Goal: Navigation & Orientation: Find specific page/section

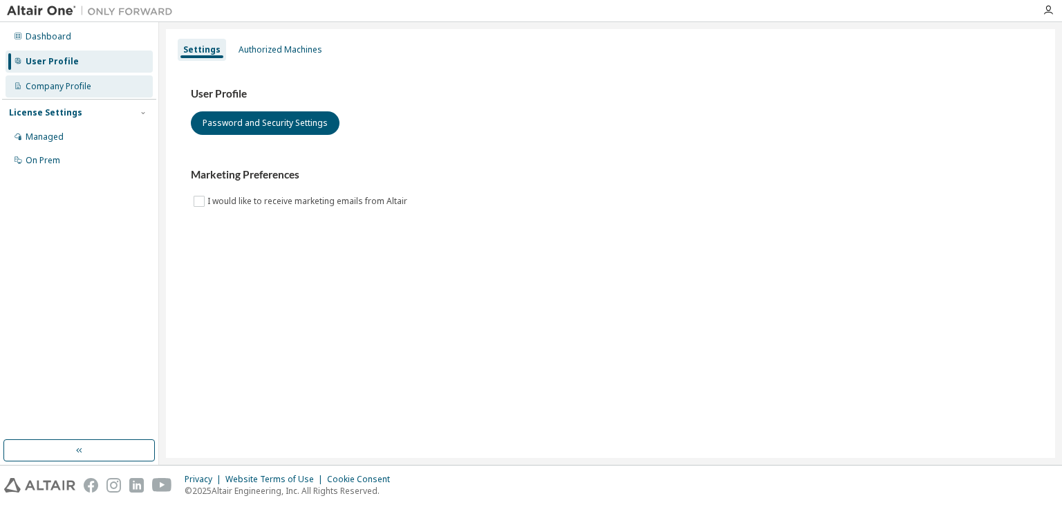
click at [82, 89] on div "Company Profile" at bounding box center [59, 86] width 66 height 11
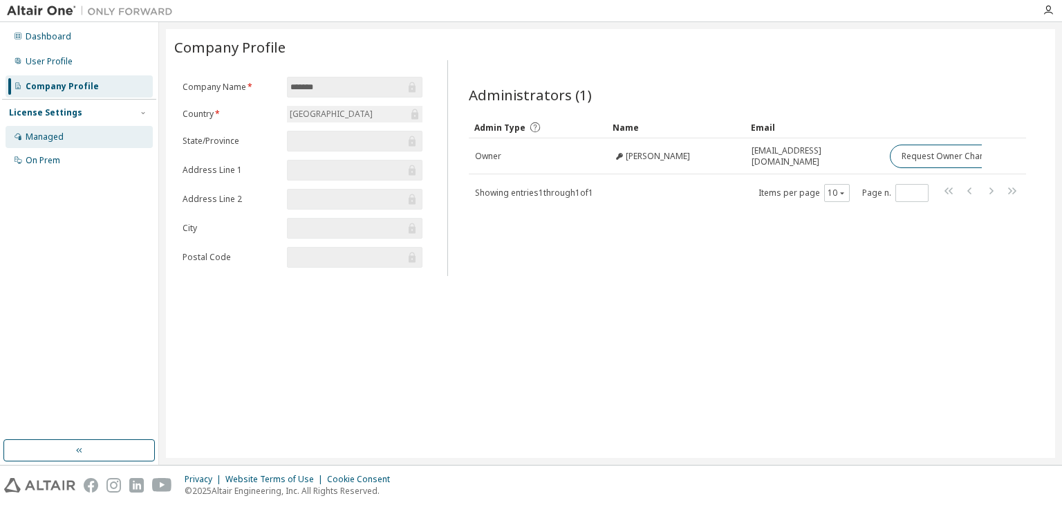
click at [74, 142] on div "Managed" at bounding box center [79, 137] width 147 height 22
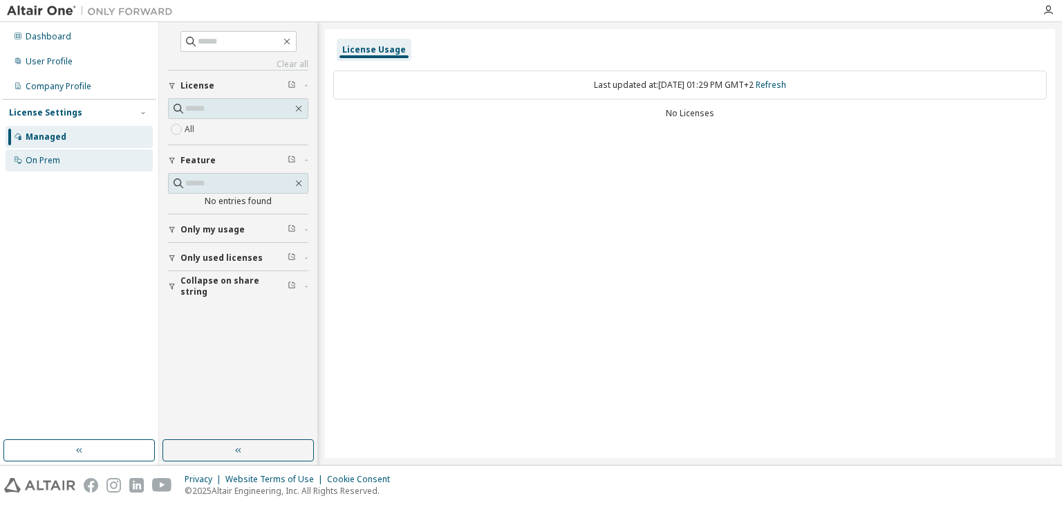
click at [72, 156] on div "On Prem" at bounding box center [79, 160] width 147 height 22
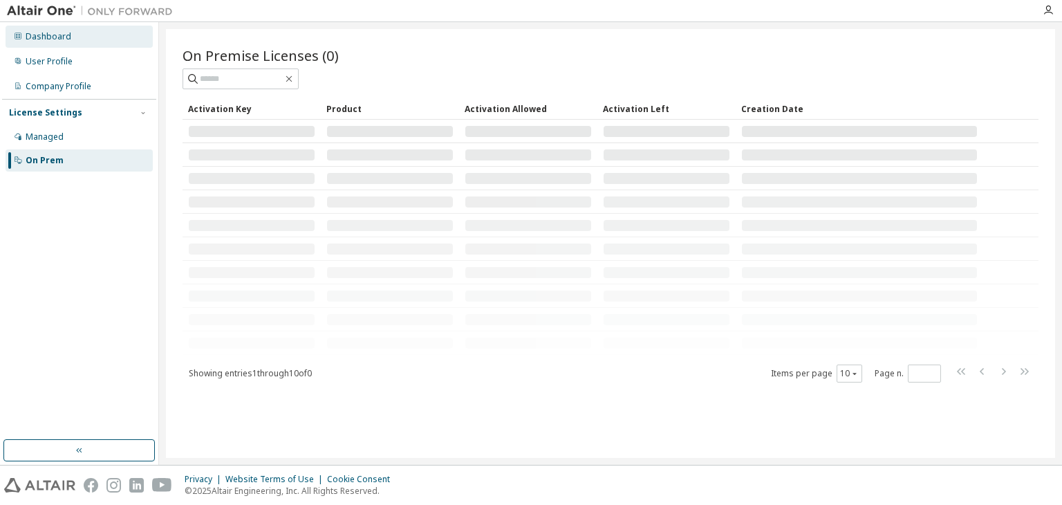
click at [41, 42] on div "Dashboard" at bounding box center [79, 37] width 147 height 22
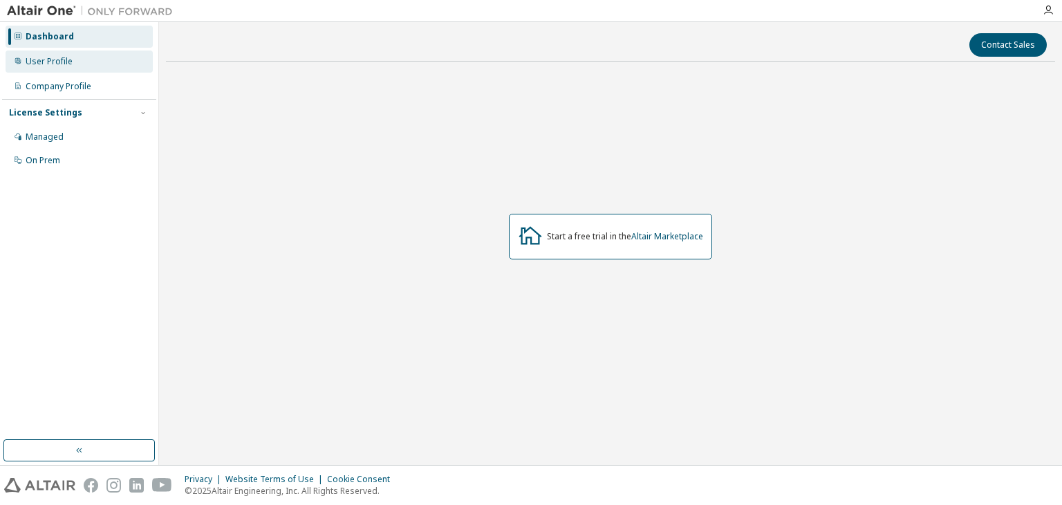
click at [61, 61] on div "User Profile" at bounding box center [49, 61] width 47 height 11
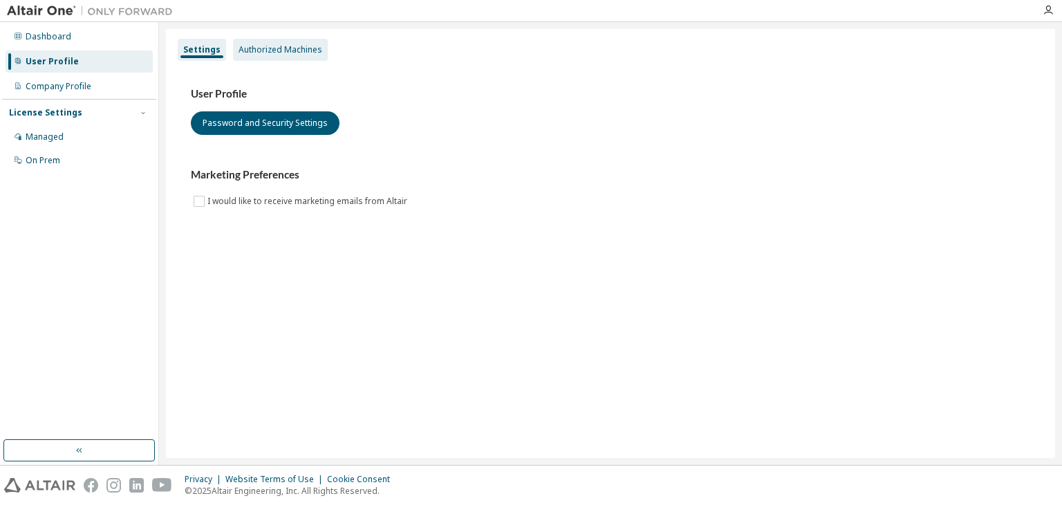
click at [295, 41] on div "Authorized Machines" at bounding box center [280, 50] width 95 height 22
